Goal: Communication & Community: Answer question/provide support

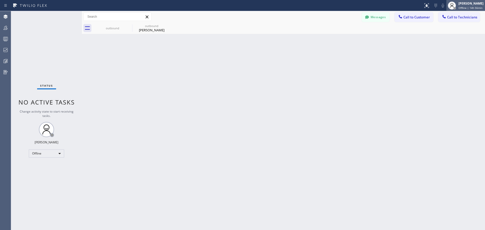
click at [460, 5] on div "[PERSON_NAME]" at bounding box center [470, 3] width 25 height 4
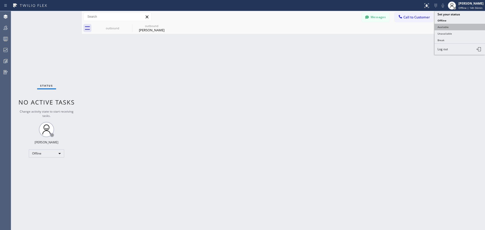
click at [446, 25] on button "Available" at bounding box center [459, 27] width 50 height 7
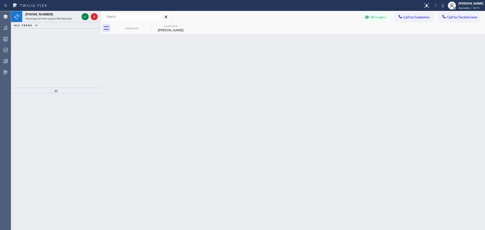
drag, startPoint x: 82, startPoint y: 16, endPoint x: 100, endPoint y: 16, distance: 18.9
click at [101, 16] on div at bounding box center [101, 120] width 0 height 219
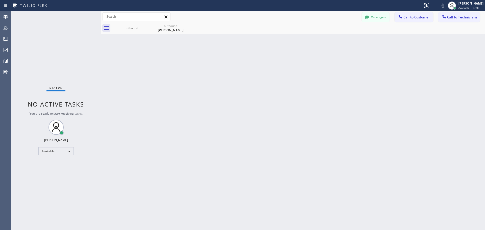
click at [0, 0] on icon at bounding box center [0, 0] width 0 height 0
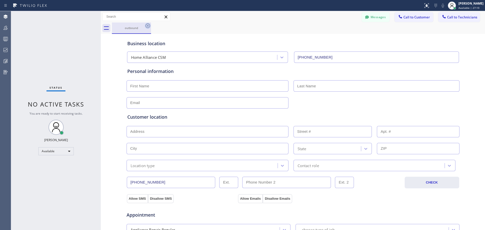
click at [149, 25] on icon at bounding box center [148, 26] width 6 height 6
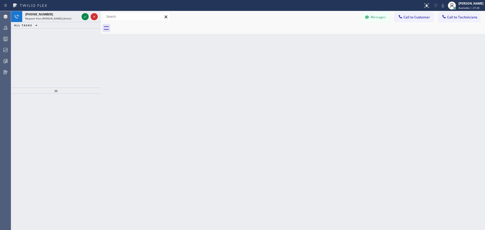
drag, startPoint x: 84, startPoint y: 15, endPoint x: 94, endPoint y: 49, distance: 34.7
click at [84, 15] on icon at bounding box center [85, 17] width 6 height 6
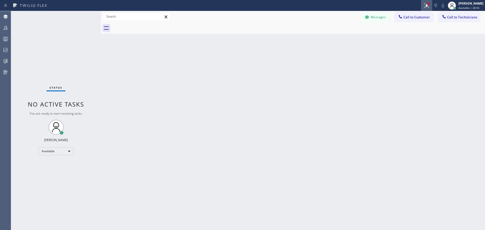
click at [427, 5] on icon at bounding box center [425, 5] width 3 height 4
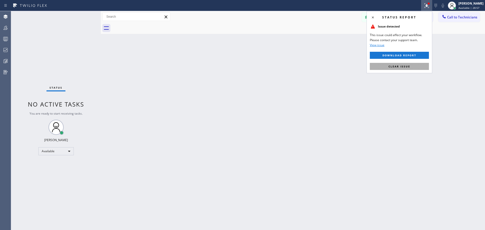
click at [408, 63] on button "Clear issue" at bounding box center [399, 66] width 59 height 7
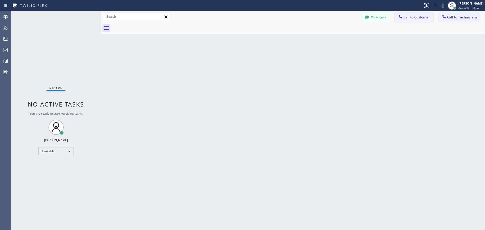
click at [419, 18] on span "Call to Customer" at bounding box center [416, 17] width 27 height 5
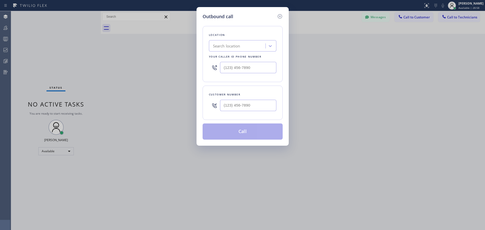
click at [249, 43] on div "Search location" at bounding box center [237, 46] width 55 height 9
type input "CSM"
click at [247, 57] on div "Home Alliance CSM" at bounding box center [242, 56] width 67 height 9
type input "[PHONE_NUMBER]"
click at [249, 106] on input "(___) ___-____" at bounding box center [248, 105] width 56 height 11
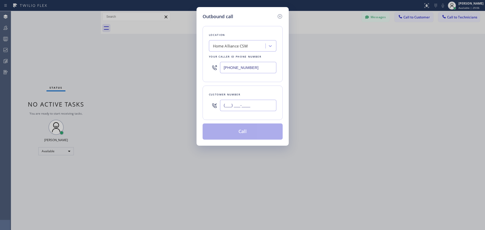
paste input "310) 649-3236"
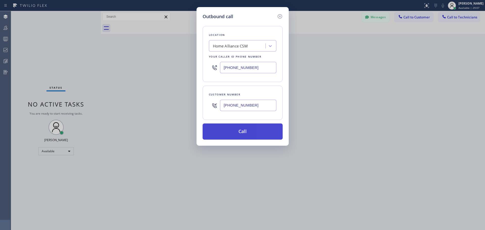
type input "[PHONE_NUMBER]"
click at [250, 129] on button "Call" at bounding box center [242, 131] width 80 height 16
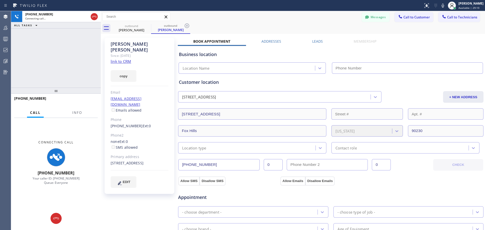
type input "[PHONE_NUMBER]"
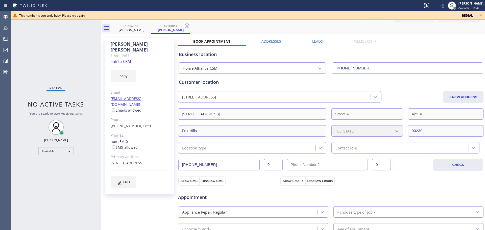
click at [483, 16] on icon at bounding box center [481, 15] width 6 height 6
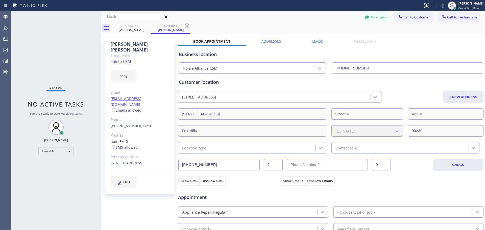
drag, startPoint x: 188, startPoint y: 26, endPoint x: 182, endPoint y: 29, distance: 6.7
click at [188, 26] on icon at bounding box center [187, 26] width 6 height 6
click at [149, 25] on icon at bounding box center [148, 26] width 6 height 6
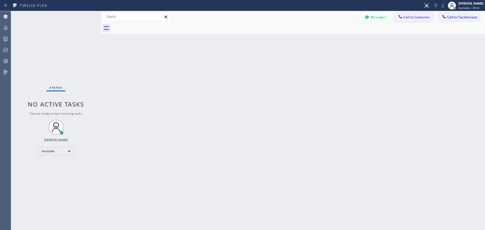
click at [420, 18] on span "Call to Customer" at bounding box center [416, 17] width 27 height 5
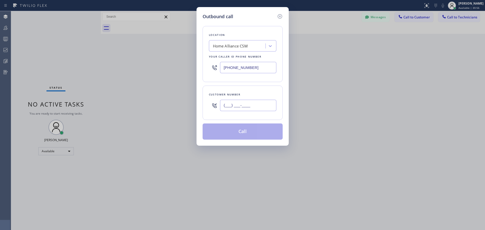
click at [253, 106] on input "(___) ___-____" at bounding box center [248, 105] width 56 height 11
paste input "310) 649-3236"
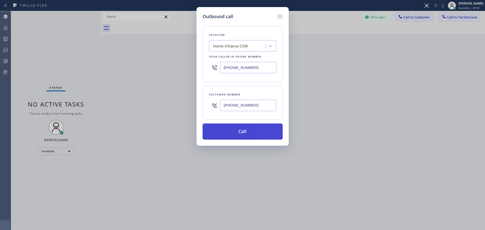
type input "[PHONE_NUMBER]"
click at [235, 125] on button "Call" at bounding box center [242, 131] width 80 height 16
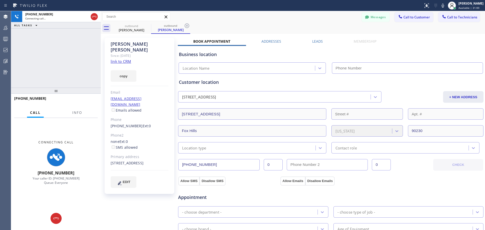
type input "[PHONE_NUMBER]"
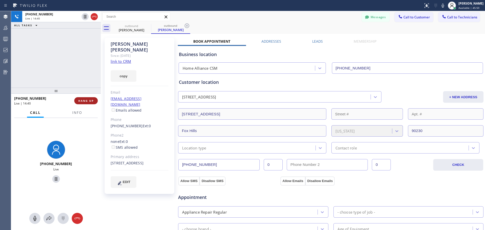
click at [86, 100] on span "HANG UP" at bounding box center [85, 101] width 15 height 4
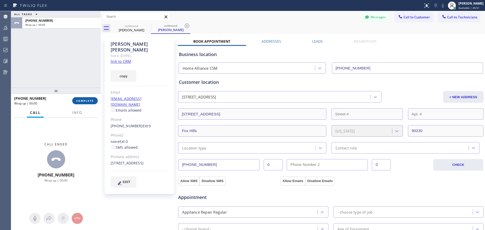
click at [86, 100] on span "COMPLETE" at bounding box center [84, 101] width 17 height 4
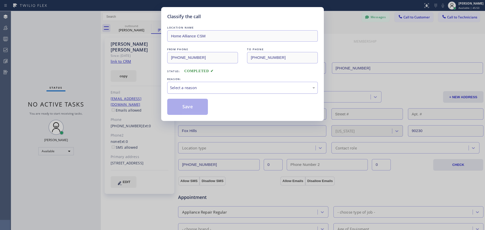
click at [222, 87] on div "Select a reason" at bounding box center [242, 88] width 145 height 6
click at [205, 108] on button "Save" at bounding box center [187, 107] width 41 height 16
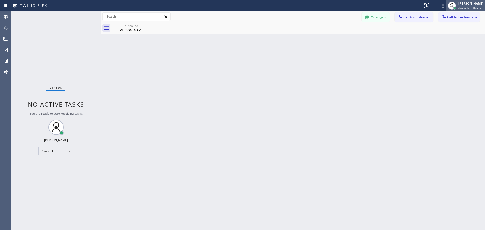
click at [472, 5] on div "[PERSON_NAME]" at bounding box center [470, 3] width 25 height 4
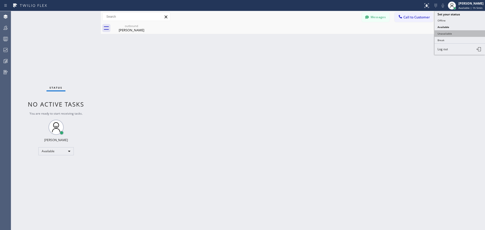
click at [458, 33] on button "Unavailable" at bounding box center [459, 33] width 50 height 7
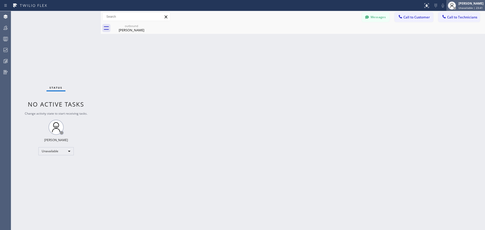
click at [462, 6] on span "Unavailable | 23:41" at bounding box center [470, 8] width 24 height 4
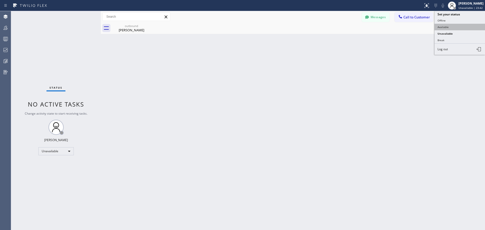
click at [456, 28] on button "Available" at bounding box center [459, 27] width 50 height 7
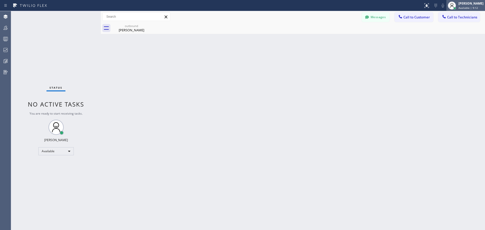
click at [461, 7] on span "Available | 9:12" at bounding box center [467, 8] width 19 height 4
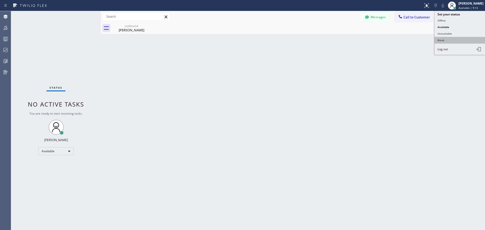
click at [454, 38] on button "Break" at bounding box center [459, 40] width 50 height 7
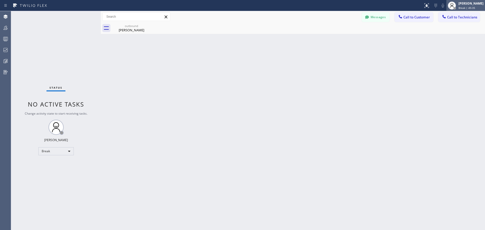
click at [472, 8] on span "Break | 45:35" at bounding box center [466, 8] width 17 height 4
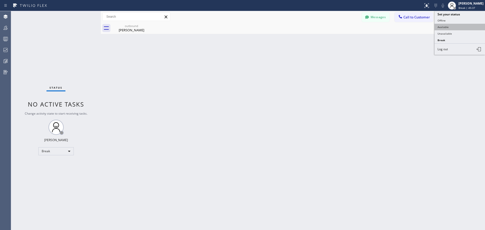
click at [455, 27] on button "Available" at bounding box center [459, 27] width 50 height 7
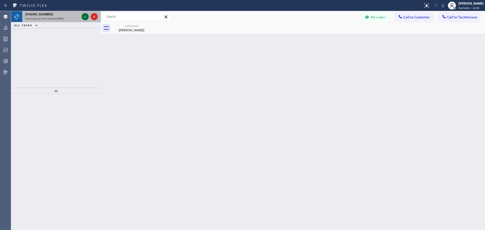
click at [85, 16] on icon at bounding box center [85, 17] width 6 height 6
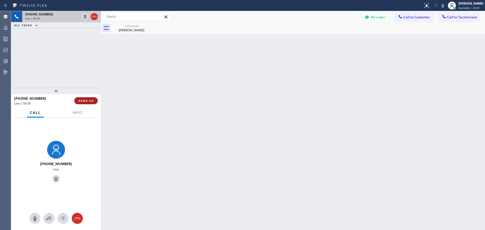
drag, startPoint x: 85, startPoint y: 101, endPoint x: 92, endPoint y: 102, distance: 7.1
click at [85, 101] on span "HANG UP" at bounding box center [85, 101] width 15 height 4
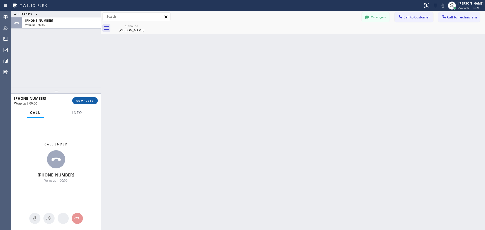
click at [84, 101] on span "COMPLETE" at bounding box center [84, 101] width 17 height 4
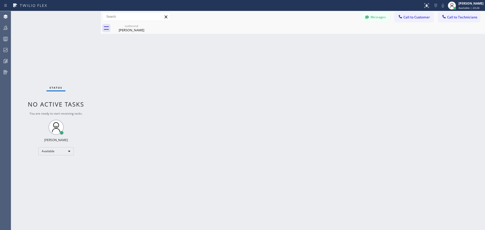
click at [0, 0] on icon at bounding box center [0, 0] width 0 height 0
click at [149, 26] on icon at bounding box center [148, 26] width 6 height 6
click at [139, 35] on div "Back to Dashboard Change Sender ID Customers Technicians HR [PERSON_NAME] [DATE…" at bounding box center [293, 120] width 384 height 219
click at [139, 28] on div "outbound" at bounding box center [131, 26] width 38 height 4
click at [422, 20] on button "Call to Customer" at bounding box center [413, 17] width 39 height 10
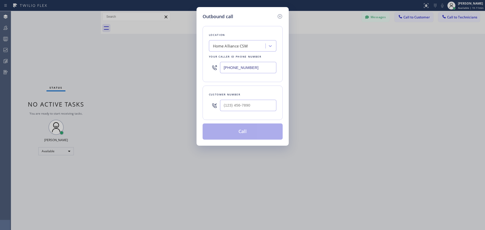
click at [243, 99] on div at bounding box center [248, 105] width 56 height 16
click at [246, 105] on input "(___) ___-____" at bounding box center [248, 105] width 56 height 11
paste input "708) 288-7996"
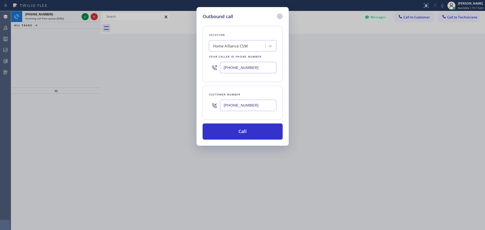
click at [281, 17] on icon at bounding box center [279, 16] width 5 height 5
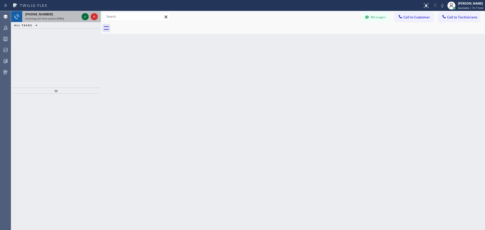
click at [84, 17] on icon at bounding box center [85, 17] width 6 height 6
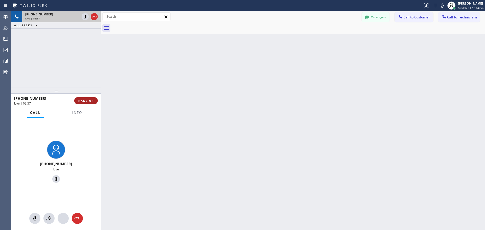
click at [87, 100] on span "HANG UP" at bounding box center [85, 101] width 15 height 4
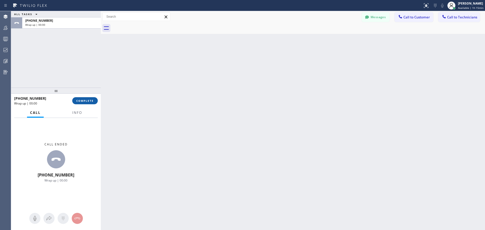
click at [87, 99] on span "COMPLETE" at bounding box center [84, 101] width 17 height 4
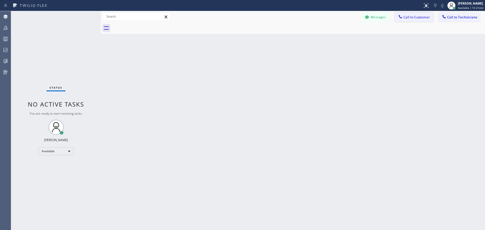
click at [414, 19] on span "Call to Customer" at bounding box center [416, 17] width 27 height 5
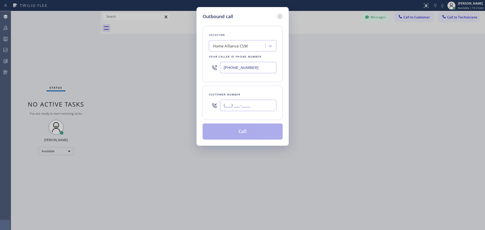
click at [235, 102] on input "(___) ___-____" at bounding box center [248, 105] width 56 height 11
paste input "708) 288-7996"
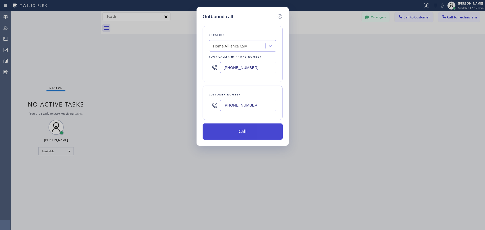
type input "[PHONE_NUMBER]"
click at [243, 133] on button "Call" at bounding box center [242, 131] width 80 height 16
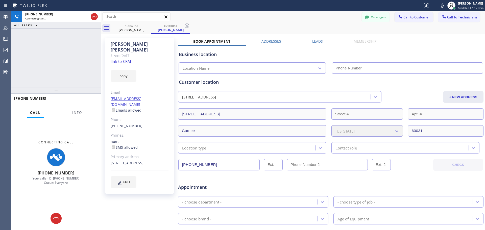
type input "[PHONE_NUMBER]"
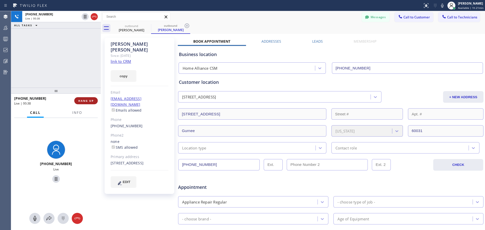
click at [78, 101] on span "HANG UP" at bounding box center [85, 101] width 15 height 4
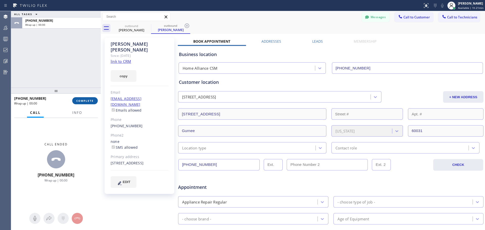
click at [85, 102] on span "COMPLETE" at bounding box center [84, 101] width 17 height 4
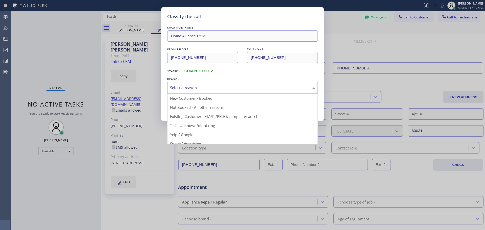
click at [236, 88] on div "Select a reason" at bounding box center [242, 88] width 145 height 6
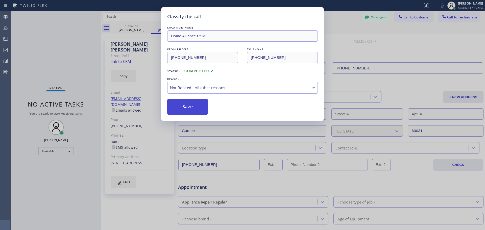
click at [191, 108] on button "Save" at bounding box center [187, 107] width 41 height 16
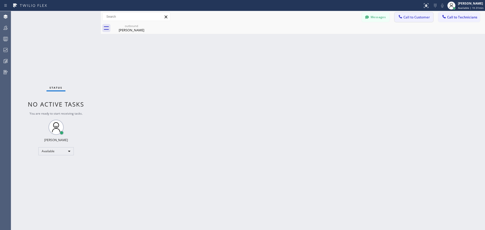
click at [405, 20] on button "Call to Customer" at bounding box center [413, 17] width 39 height 10
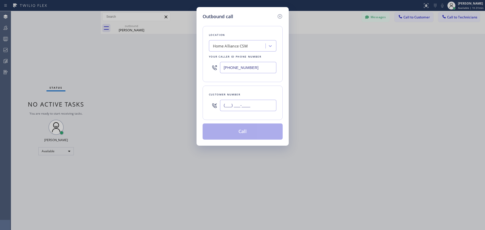
click at [244, 104] on input "(___) ___-____" at bounding box center [248, 105] width 56 height 11
paste input "323) 646-6795"
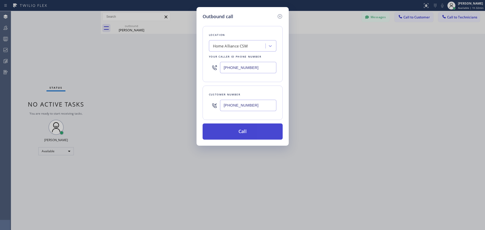
type input "[PHONE_NUMBER]"
click at [247, 132] on button "Call" at bounding box center [242, 131] width 80 height 16
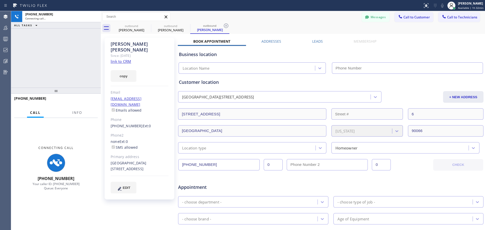
type input "[PHONE_NUMBER]"
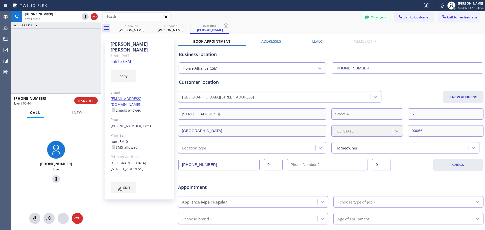
click at [87, 94] on div at bounding box center [56, 91] width 90 height 6
drag, startPoint x: 86, startPoint y: 100, endPoint x: 91, endPoint y: 105, distance: 7.2
click at [86, 100] on span "HANG UP" at bounding box center [85, 102] width 15 height 4
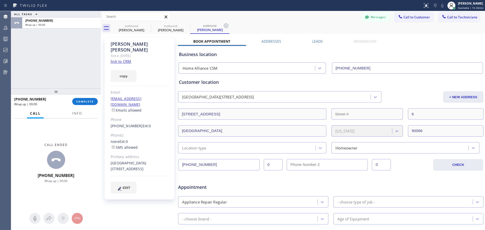
click at [71, 102] on div "[PHONE_NUMBER] Wrap up | 00:00" at bounding box center [43, 101] width 58 height 13
click at [77, 104] on button "COMPLETE" at bounding box center [84, 101] width 25 height 7
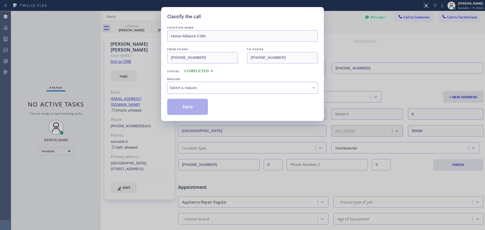
click at [215, 91] on div "Select a reason" at bounding box center [242, 88] width 150 height 12
drag, startPoint x: 189, startPoint y: 109, endPoint x: 188, endPoint y: 112, distance: 2.8
click at [189, 111] on button "Save" at bounding box center [187, 107] width 41 height 16
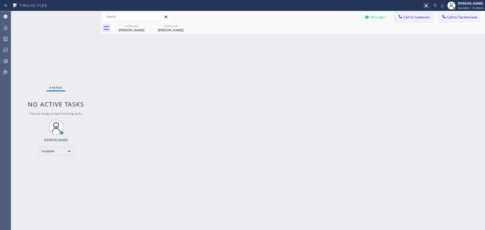
click at [408, 17] on span "Call to Customer" at bounding box center [416, 17] width 27 height 5
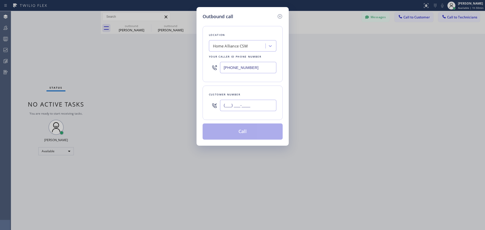
click at [238, 103] on input "(___) ___-____" at bounding box center [248, 105] width 56 height 11
paste input "310) 678-7812"
click at [242, 122] on div "Location Home Alliance CSM Your caller id phone number [PHONE_NUMBER] Customer …" at bounding box center [242, 80] width 80 height 120
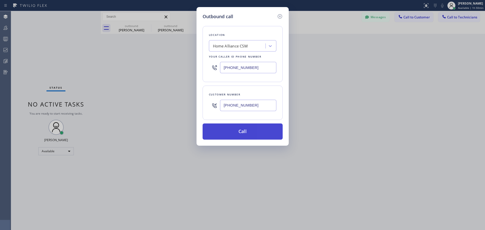
click at [242, 129] on button "Call" at bounding box center [242, 131] width 80 height 16
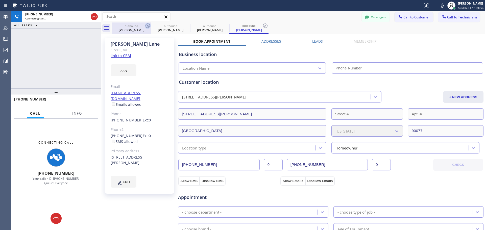
click at [148, 25] on icon at bounding box center [148, 26] width 6 height 6
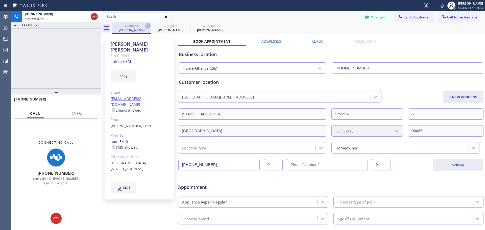
click at [146, 24] on icon at bounding box center [148, 26] width 6 height 6
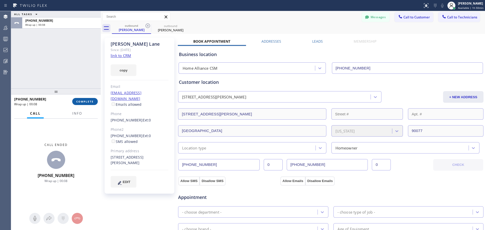
click at [88, 103] on button "COMPLETE" at bounding box center [84, 101] width 25 height 7
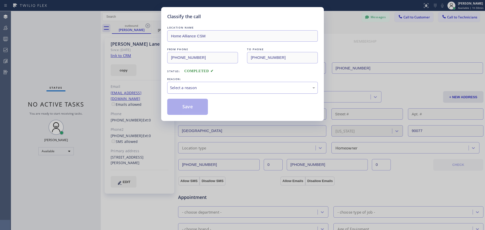
click at [225, 87] on div "Select a reason" at bounding box center [242, 88] width 145 height 6
drag, startPoint x: 188, startPoint y: 110, endPoint x: 261, endPoint y: 84, distance: 78.0
click at [188, 110] on button "Save" at bounding box center [187, 107] width 41 height 16
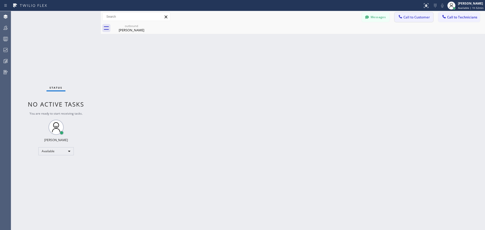
click at [415, 19] on span "Call to Customer" at bounding box center [416, 17] width 27 height 5
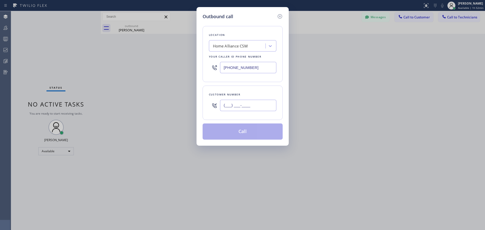
click at [239, 106] on input "(___) ___-____" at bounding box center [248, 105] width 56 height 11
paste input "310) 770-6488"
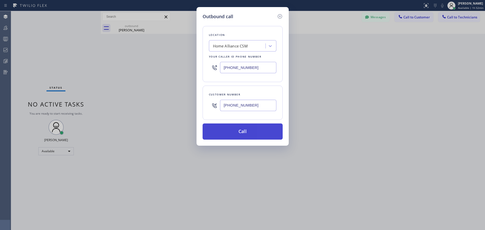
type input "[PHONE_NUMBER]"
click at [254, 127] on button "Call" at bounding box center [242, 131] width 80 height 16
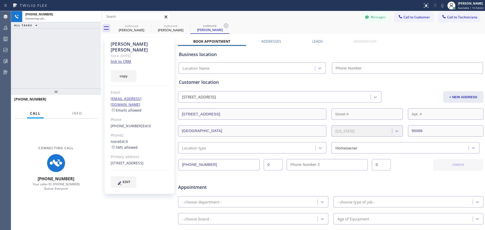
type input "[PHONE_NUMBER]"
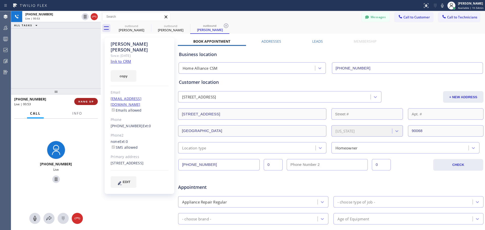
click at [90, 103] on span "HANG UP" at bounding box center [85, 102] width 15 height 4
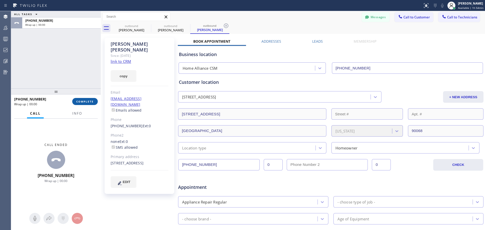
click at [91, 101] on span "COMPLETE" at bounding box center [84, 102] width 17 height 4
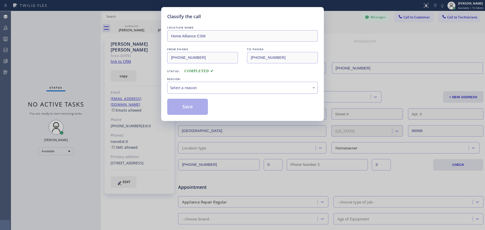
click at [226, 91] on div "Select a reason" at bounding box center [242, 88] width 150 height 12
click at [180, 111] on button "Save" at bounding box center [187, 107] width 41 height 16
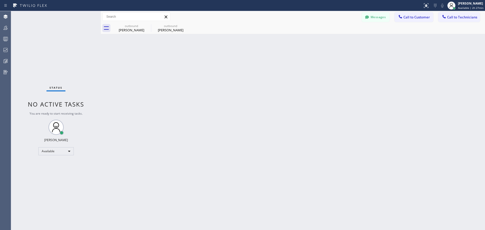
click at [411, 20] on button "Call to Customer" at bounding box center [413, 17] width 39 height 10
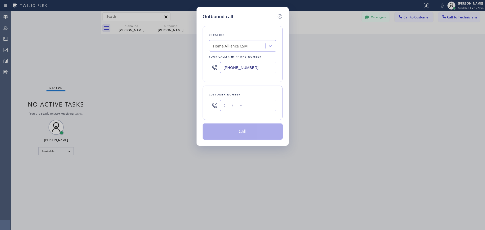
click at [244, 109] on input "(___) ___-____" at bounding box center [248, 105] width 56 height 11
paste input "512) 739-7477"
type input "[PHONE_NUMBER]"
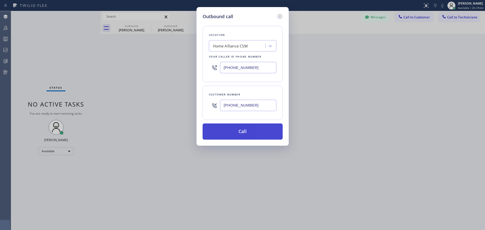
click at [252, 129] on button "Call" at bounding box center [242, 131] width 80 height 16
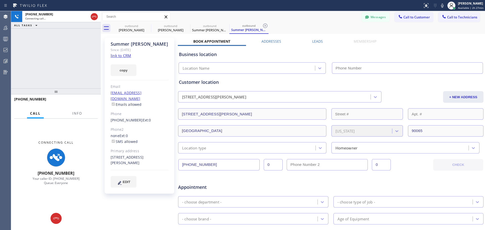
type input "[PHONE_NUMBER]"
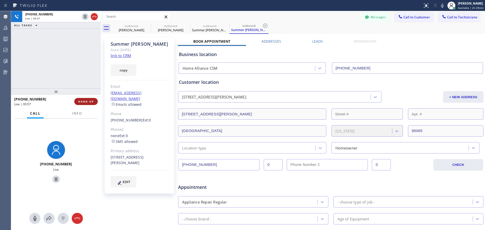
click at [89, 102] on span "HANG UP" at bounding box center [85, 102] width 15 height 4
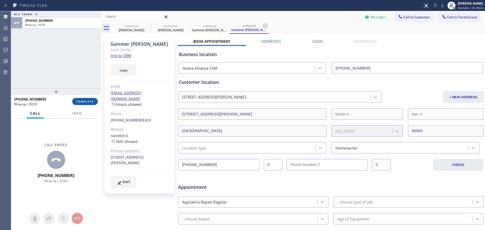
click at [93, 102] on span "COMPLETE" at bounding box center [84, 102] width 17 height 4
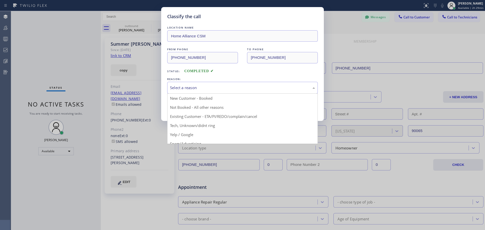
click at [235, 84] on div "Select a reason" at bounding box center [242, 88] width 150 height 12
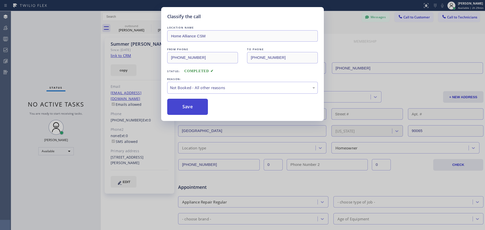
click at [188, 107] on button "Save" at bounding box center [187, 107] width 41 height 16
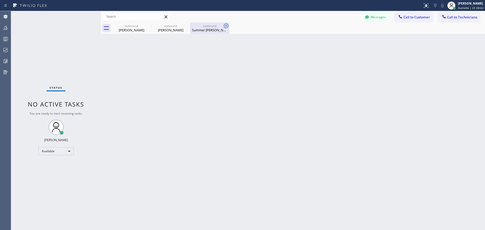
click at [223, 25] on icon at bounding box center [226, 26] width 6 height 6
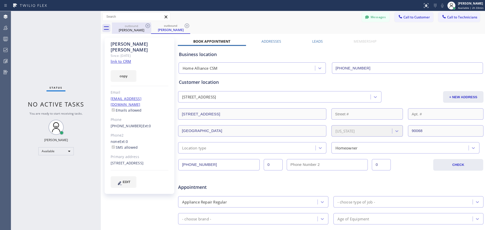
drag, startPoint x: 187, startPoint y: 25, endPoint x: 134, endPoint y: 28, distance: 53.3
click at [187, 25] on icon at bounding box center [187, 26] width 6 height 6
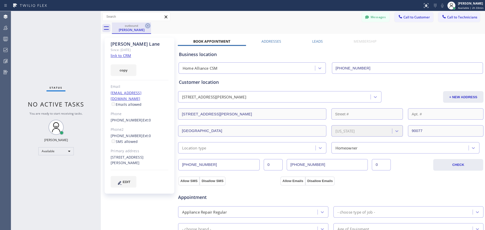
click at [148, 25] on icon at bounding box center [148, 26] width 6 height 6
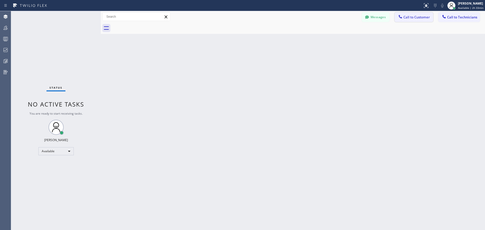
click at [423, 18] on span "Call to Customer" at bounding box center [416, 17] width 27 height 5
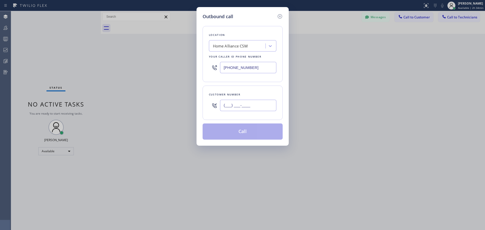
click at [257, 101] on input "(___) ___-____" at bounding box center [248, 105] width 56 height 11
paste input "818) 231-5142"
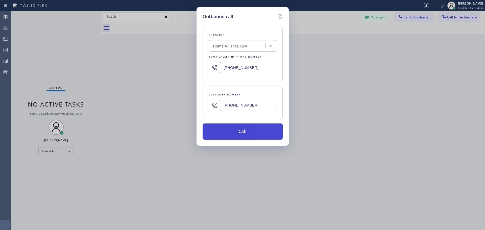
type input "[PHONE_NUMBER]"
click at [257, 129] on button "Call" at bounding box center [242, 131] width 80 height 16
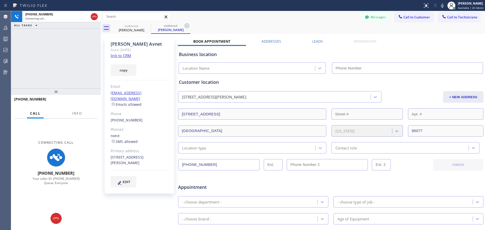
type input "[PHONE_NUMBER]"
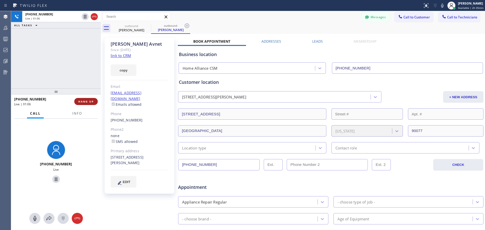
click at [83, 102] on span "HANG UP" at bounding box center [85, 102] width 15 height 4
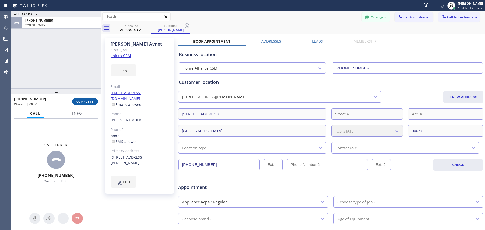
click at [83, 101] on span "COMPLETE" at bounding box center [84, 102] width 17 height 4
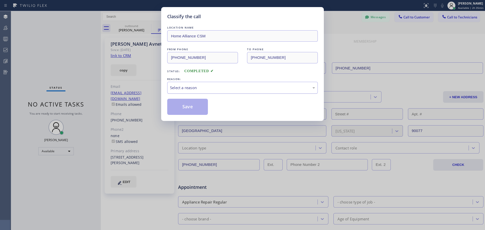
click at [211, 88] on div "Select a reason" at bounding box center [242, 88] width 145 height 6
click at [197, 108] on button "Save" at bounding box center [187, 107] width 41 height 16
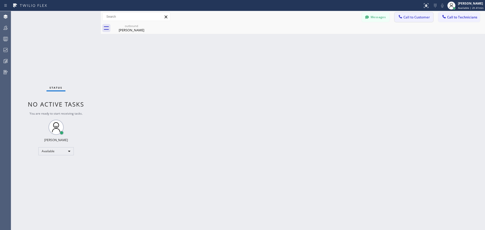
click at [416, 18] on span "Call to Customer" at bounding box center [416, 17] width 27 height 5
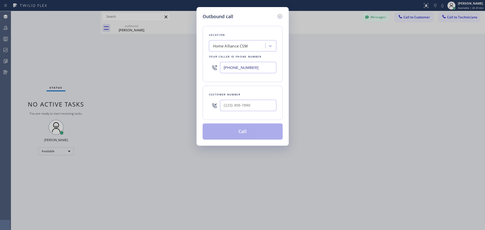
click at [230, 99] on div at bounding box center [248, 105] width 56 height 16
click at [229, 105] on input "(___) ___-____" at bounding box center [248, 105] width 56 height 11
paste input "310) 525-0000"
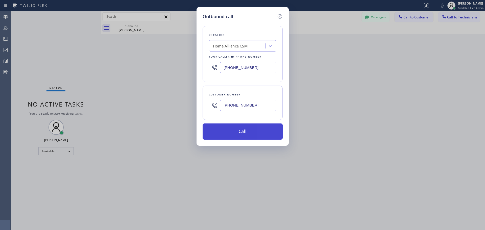
type input "[PHONE_NUMBER]"
click at [260, 132] on button "Call" at bounding box center [242, 131] width 80 height 16
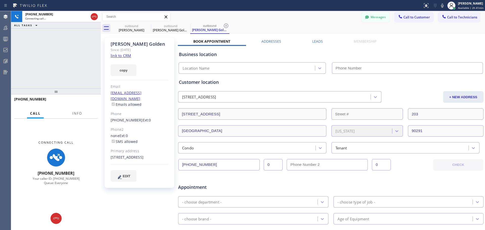
type input "[PHONE_NUMBER]"
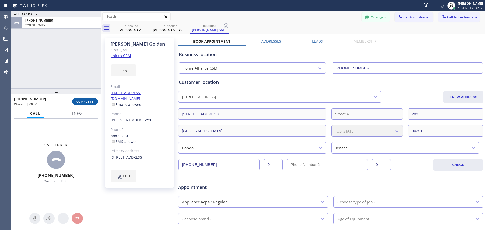
click at [86, 101] on span "COMPLETE" at bounding box center [84, 102] width 17 height 4
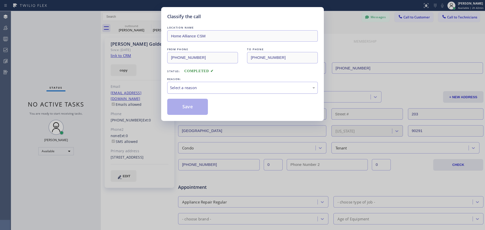
click at [193, 87] on div "Select a reason" at bounding box center [242, 88] width 145 height 6
click at [188, 108] on button "Save" at bounding box center [187, 107] width 41 height 16
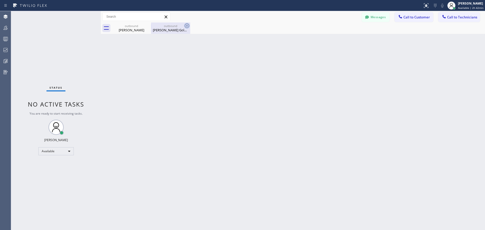
click at [186, 25] on icon at bounding box center [187, 26] width 6 height 6
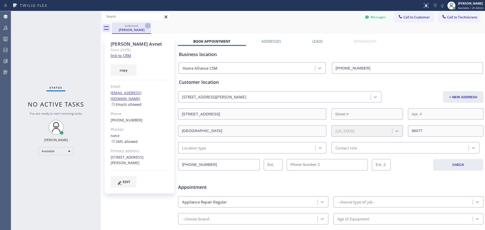
click at [148, 27] on icon at bounding box center [147, 25] width 5 height 5
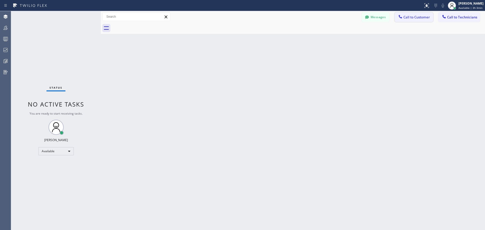
click at [410, 17] on span "Call to Customer" at bounding box center [416, 17] width 27 height 5
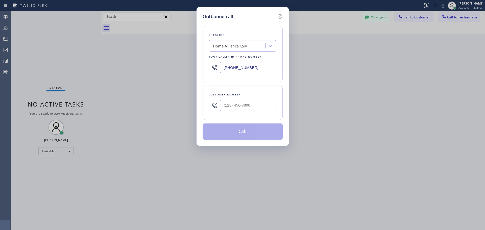
click at [233, 98] on div at bounding box center [248, 105] width 56 height 16
click at [238, 110] on input "(___) ___-____" at bounding box center [248, 105] width 56 height 11
paste input "505) 979-8787"
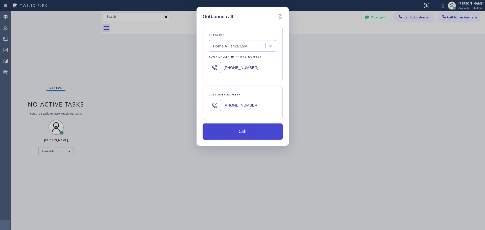
type input "[PHONE_NUMBER]"
click at [262, 133] on button "Call" at bounding box center [242, 131] width 80 height 16
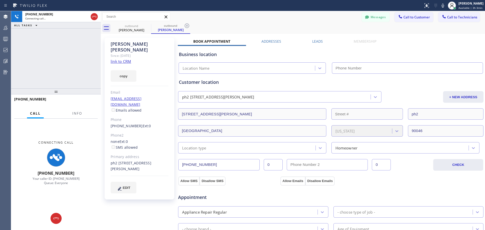
type input "[PHONE_NUMBER]"
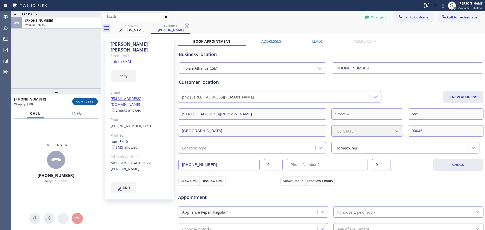
click at [85, 101] on span "COMPLETE" at bounding box center [84, 102] width 17 height 4
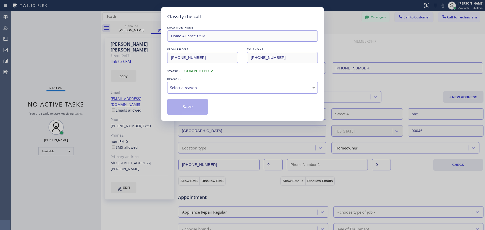
click at [230, 88] on div "Select a reason" at bounding box center [242, 88] width 145 height 6
click at [183, 111] on button "Save" at bounding box center [187, 107] width 41 height 16
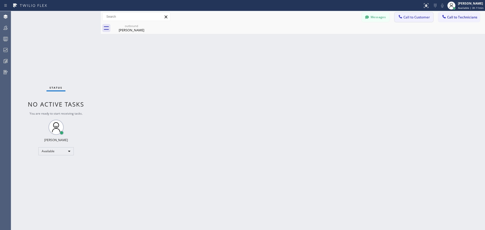
click at [417, 18] on span "Call to Customer" at bounding box center [416, 17] width 27 height 5
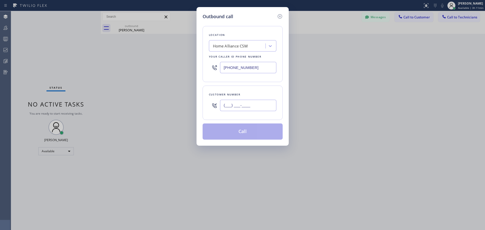
click at [250, 102] on input "(___) ___-____" at bounding box center [248, 105] width 56 height 11
paste input "818) 415-9568"
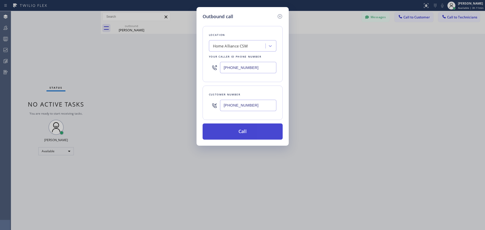
type input "[PHONE_NUMBER]"
click at [251, 134] on button "Call" at bounding box center [242, 131] width 80 height 16
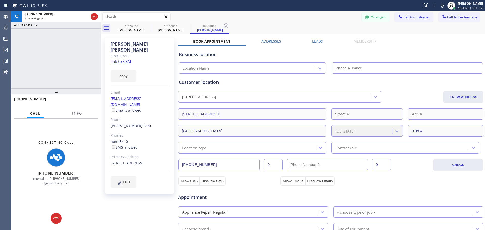
type input "[PHONE_NUMBER]"
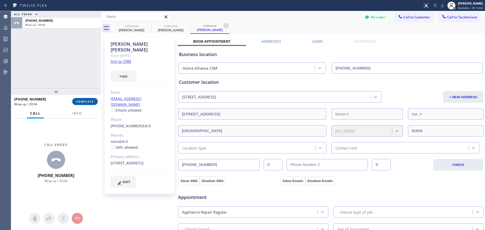
click at [93, 101] on span "COMPLETE" at bounding box center [84, 102] width 17 height 4
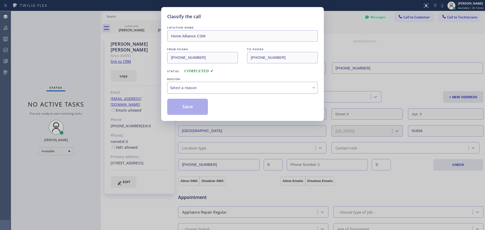
click at [196, 87] on div "Select a reason" at bounding box center [242, 88] width 145 height 6
click at [193, 107] on button "Save" at bounding box center [187, 107] width 41 height 16
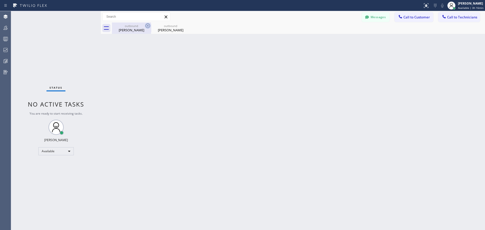
click at [150, 25] on icon at bounding box center [147, 25] width 5 height 5
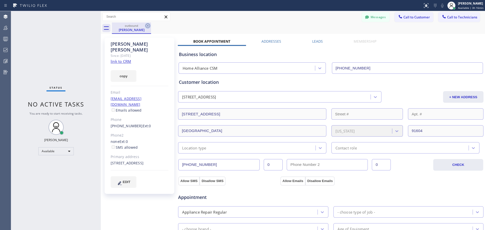
click at [148, 25] on icon at bounding box center [148, 26] width 6 height 6
